Goal: Task Accomplishment & Management: Manage account settings

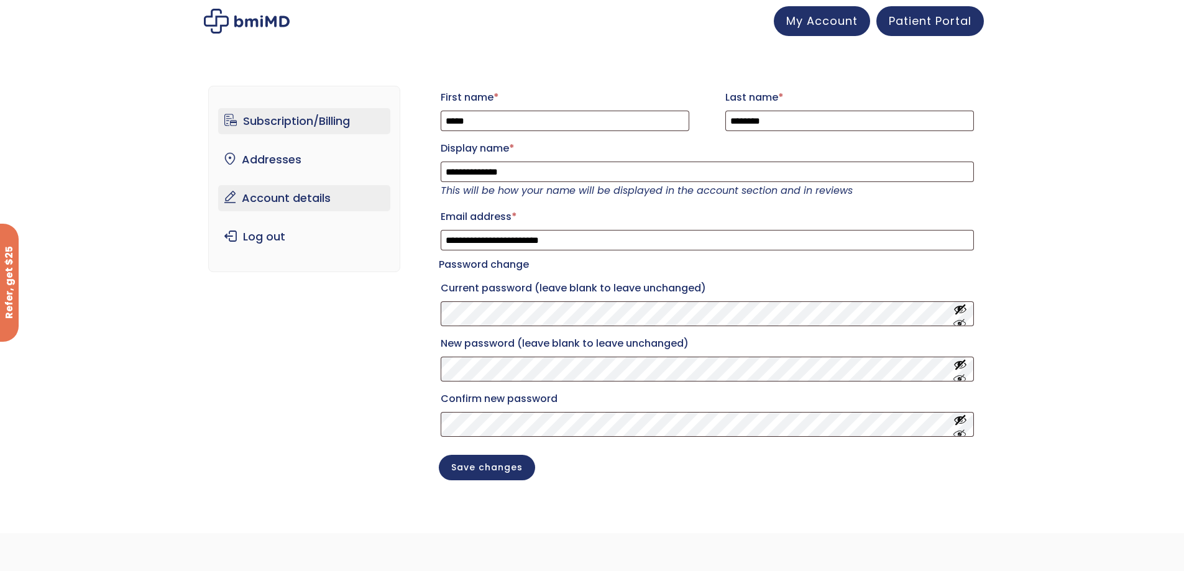
click at [263, 120] on link "Subscription/Billing" at bounding box center [304, 121] width 172 height 26
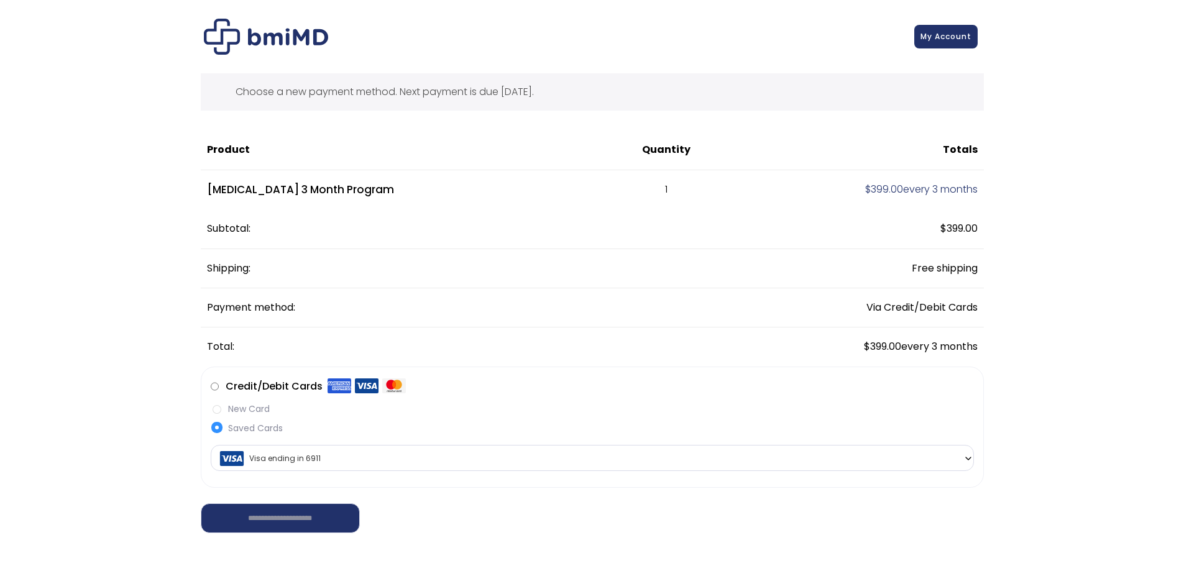
click at [605, 168] on th "Quantity" at bounding box center [667, 149] width 124 height 39
click at [932, 30] on span "My Account" at bounding box center [945, 34] width 51 height 11
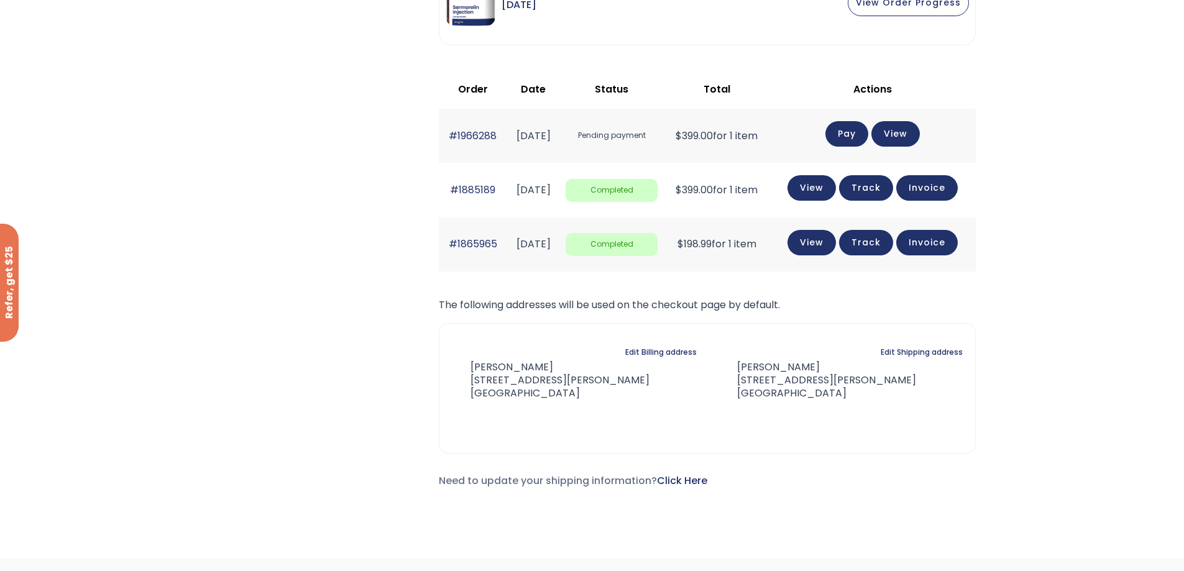
scroll to position [249, 0]
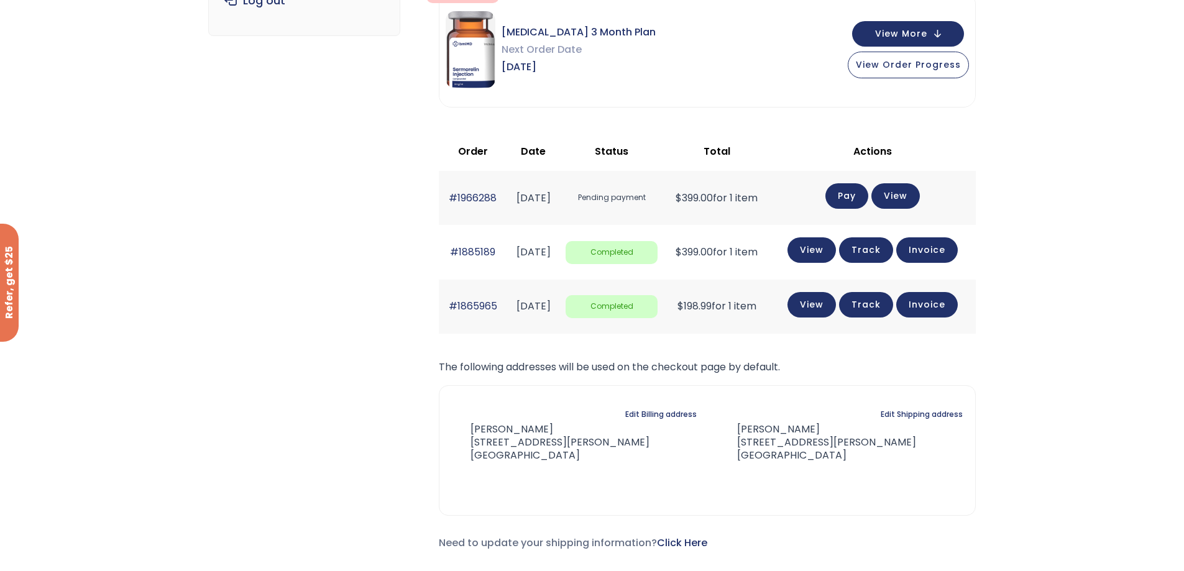
click at [389, 194] on div "Subscription/Billing bmiRewards Addresses Account details Submit a Review Log o…" at bounding box center [591, 205] width 767 height 761
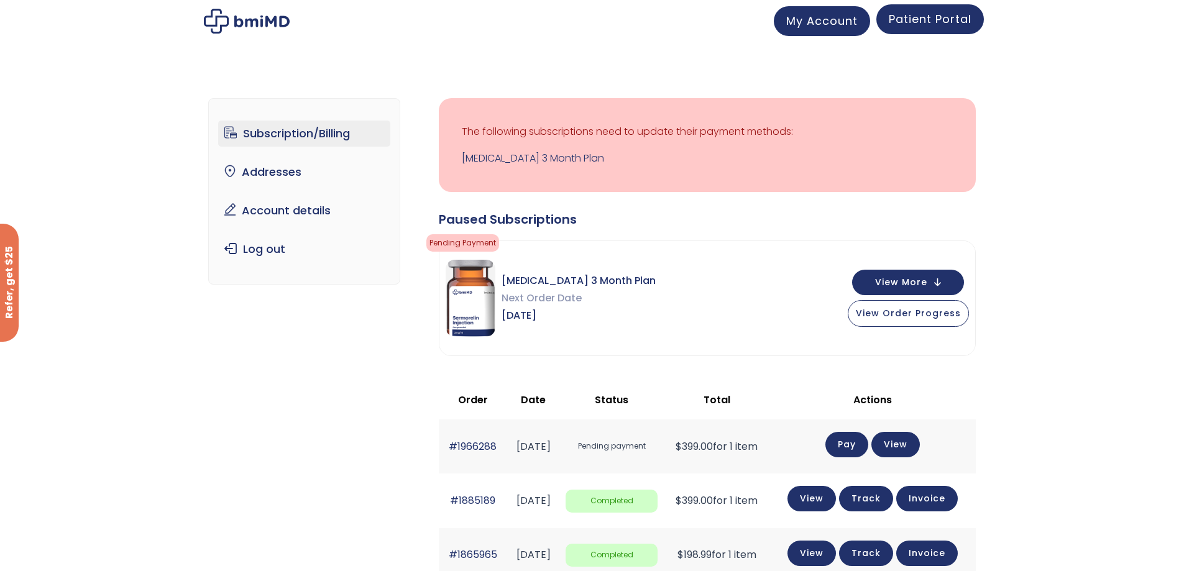
click at [924, 22] on span "Patient Portal" at bounding box center [930, 19] width 83 height 16
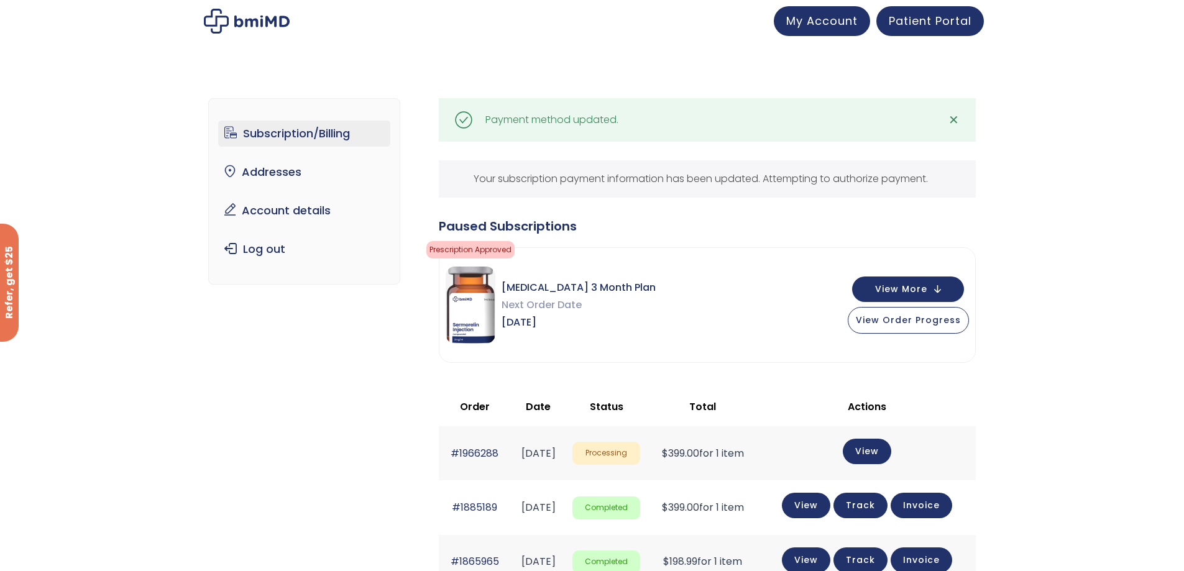
drag, startPoint x: 250, startPoint y: 357, endPoint x: 229, endPoint y: 325, distance: 38.3
click at [249, 356] on div "Subscription/Billing bmiRewards Addresses Account details Submit a Review Log o…" at bounding box center [591, 457] width 767 height 768
click at [268, 204] on link "Account details" at bounding box center [304, 211] width 172 height 26
